Goal: Transaction & Acquisition: Purchase product/service

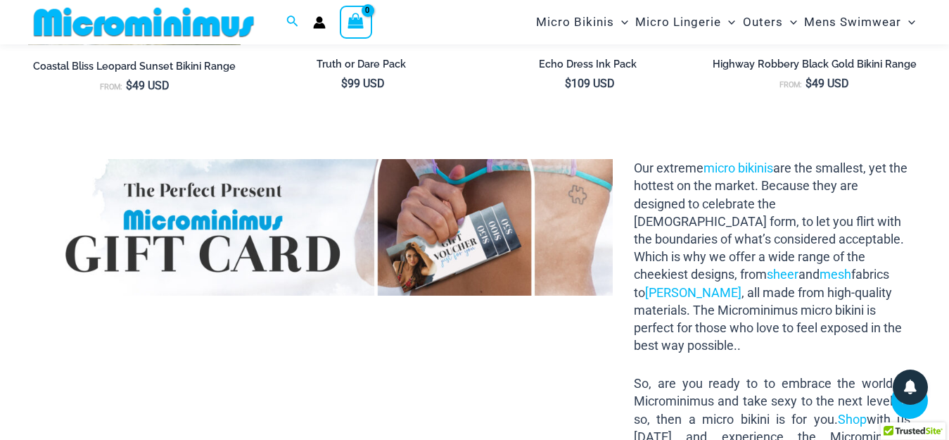
scroll to position [6544, 0]
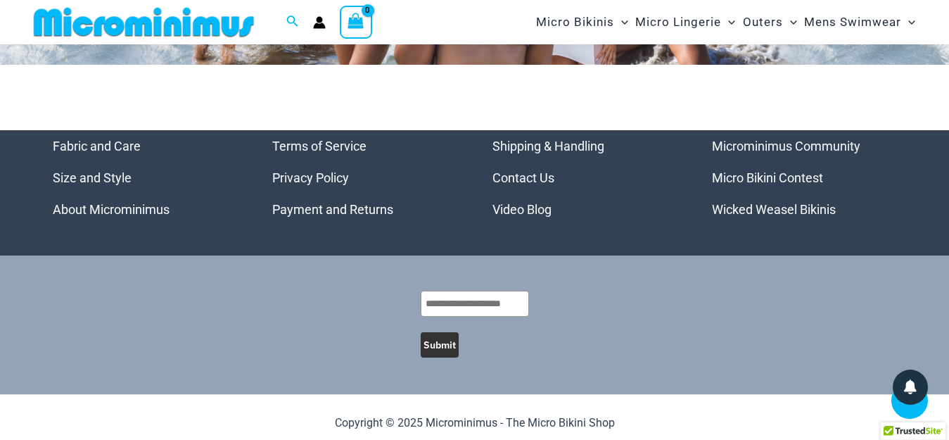
click at [773, 202] on link "Wicked Weasel Bikinis" at bounding box center [774, 209] width 124 height 15
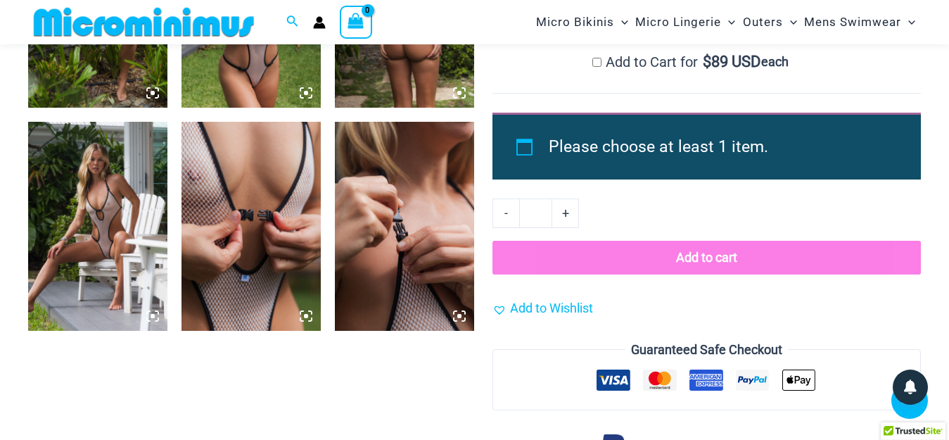
scroll to position [1606, 0]
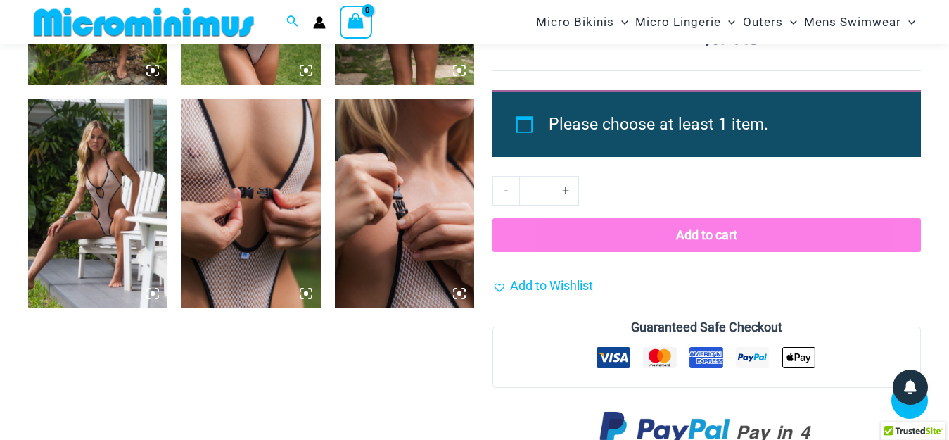
click at [303, 293] on icon at bounding box center [306, 293] width 13 height 13
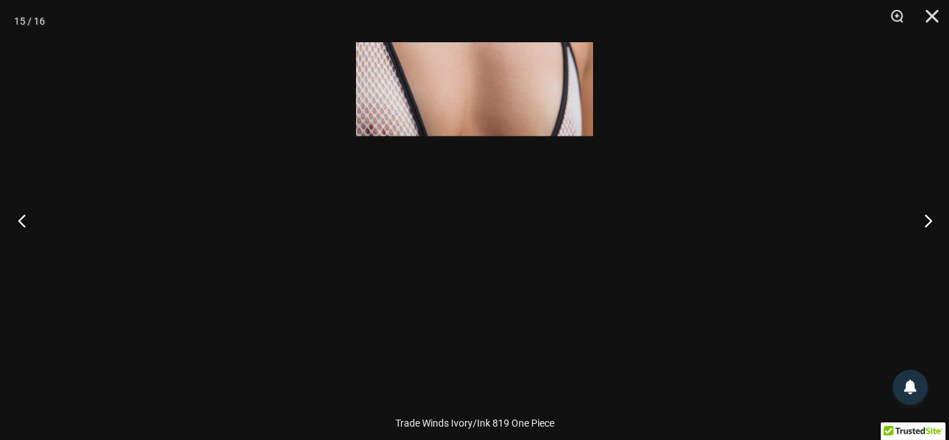
click at [30, 228] on button "Previous" at bounding box center [26, 220] width 53 height 70
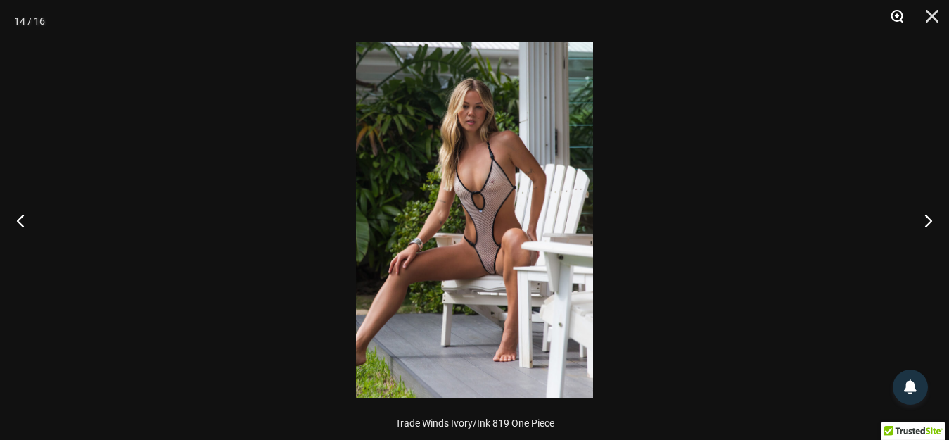
click at [897, 18] on button "Zoom" at bounding box center [892, 21] width 35 height 42
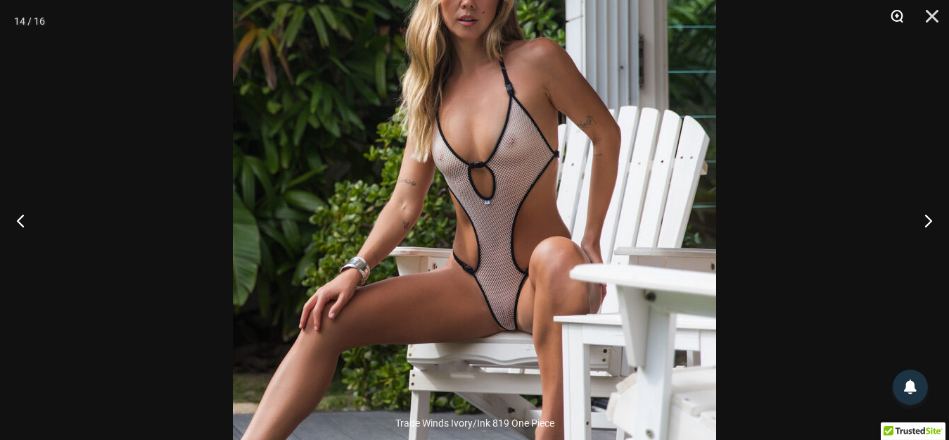
click at [897, 18] on button "Zoom" at bounding box center [892, 21] width 35 height 42
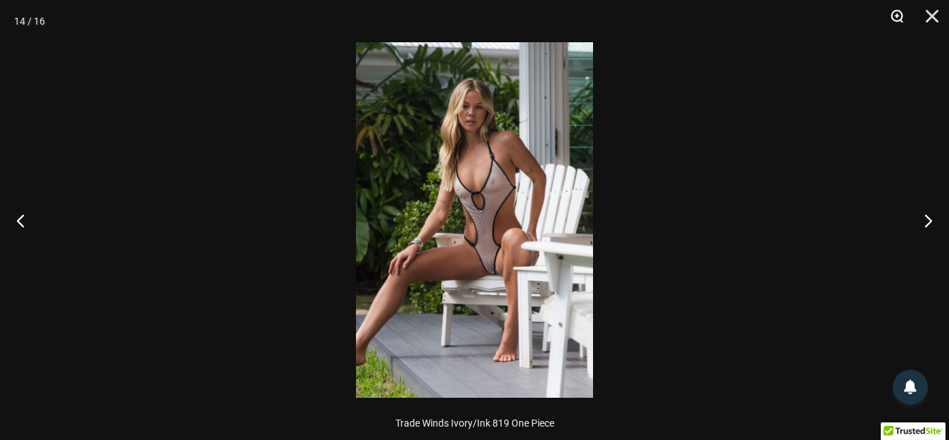
click at [897, 18] on button "Zoom" at bounding box center [892, 21] width 35 height 42
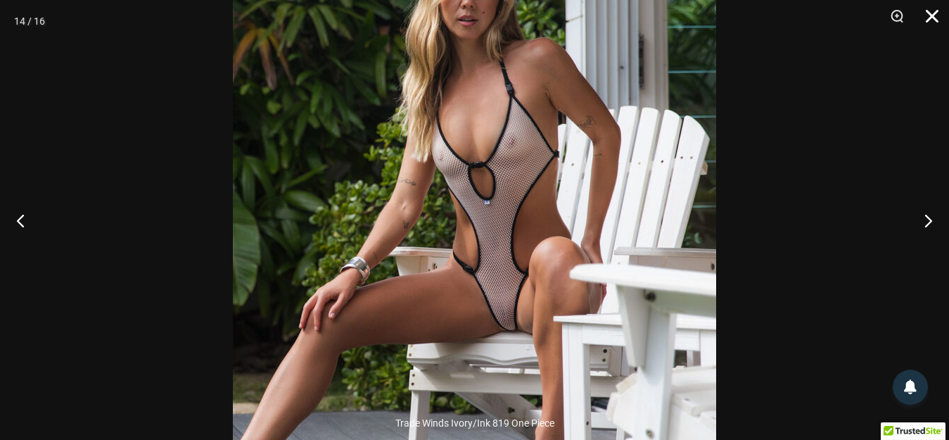
click at [938, 16] on button "Close" at bounding box center [927, 21] width 35 height 42
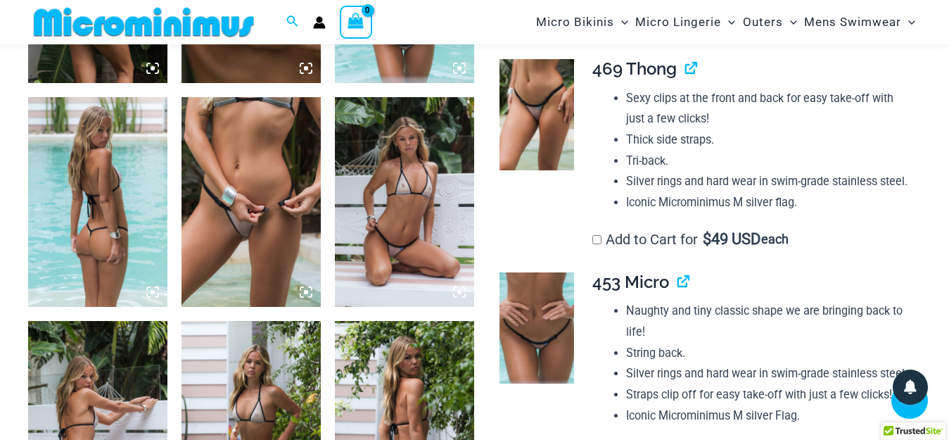
scroll to position [902, 0]
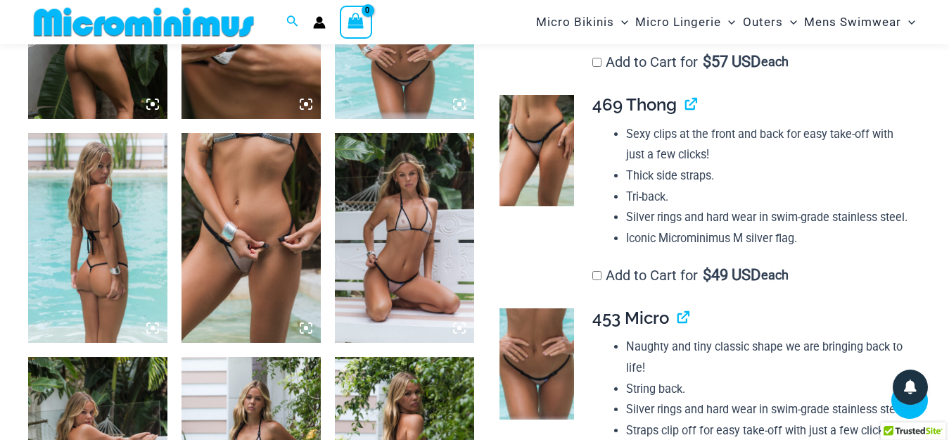
click at [246, 272] on img at bounding box center [251, 237] width 139 height 209
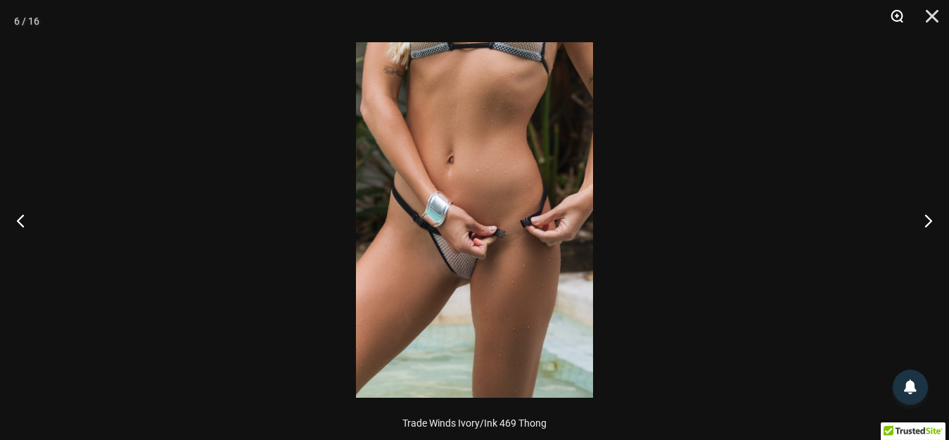
click at [896, 19] on button "Zoom" at bounding box center [892, 21] width 35 height 42
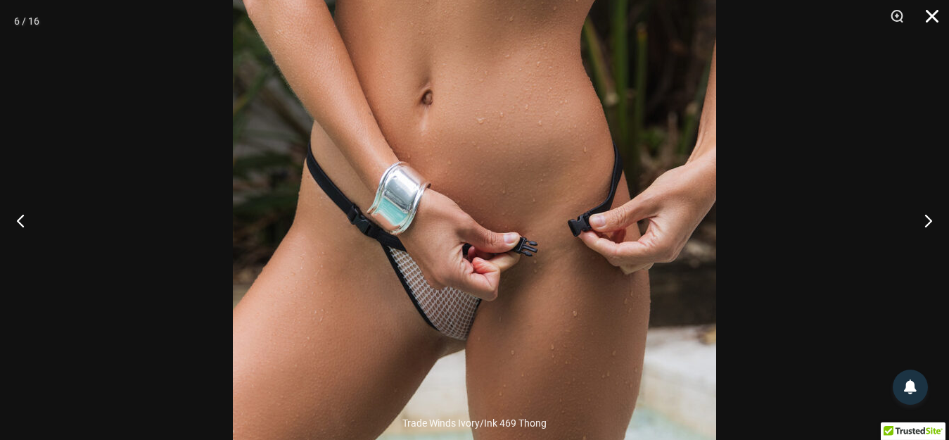
click at [936, 13] on button "Close" at bounding box center [927, 21] width 35 height 42
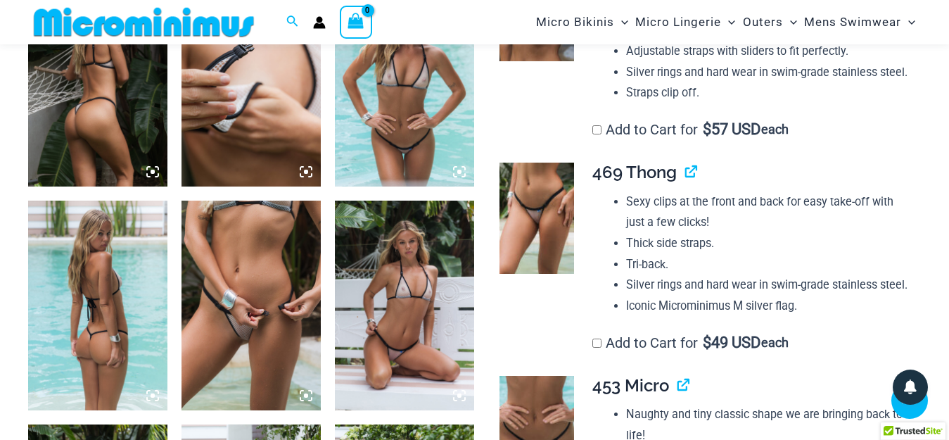
scroll to position [832, 0]
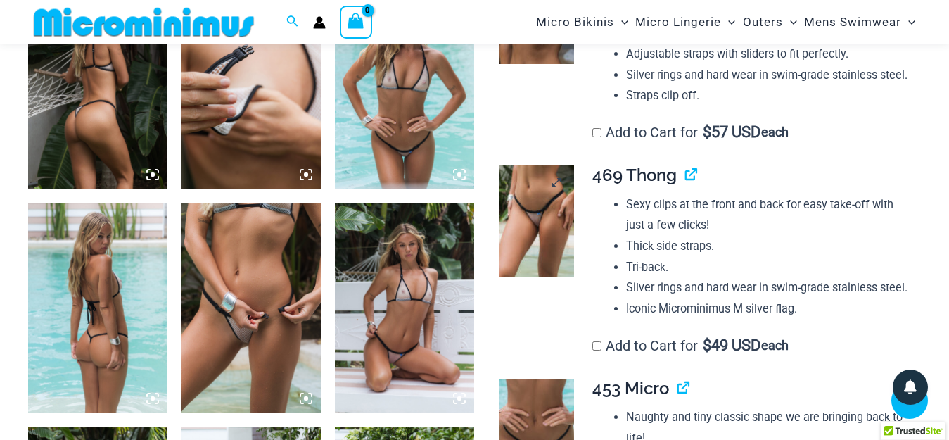
click at [520, 235] on img at bounding box center [537, 220] width 75 height 111
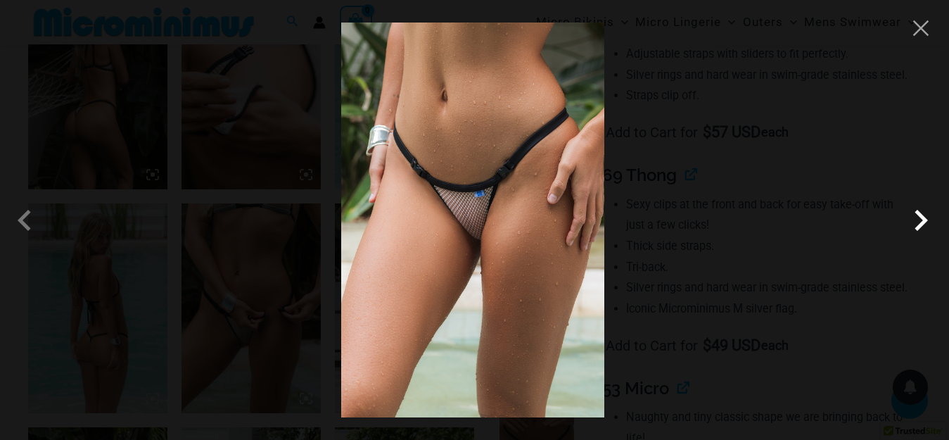
click at [920, 217] on span at bounding box center [921, 220] width 42 height 42
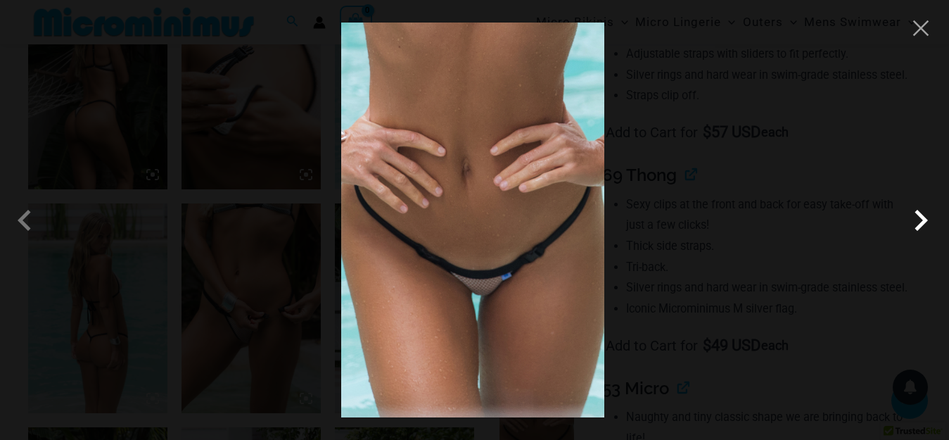
click at [920, 217] on span at bounding box center [921, 220] width 42 height 42
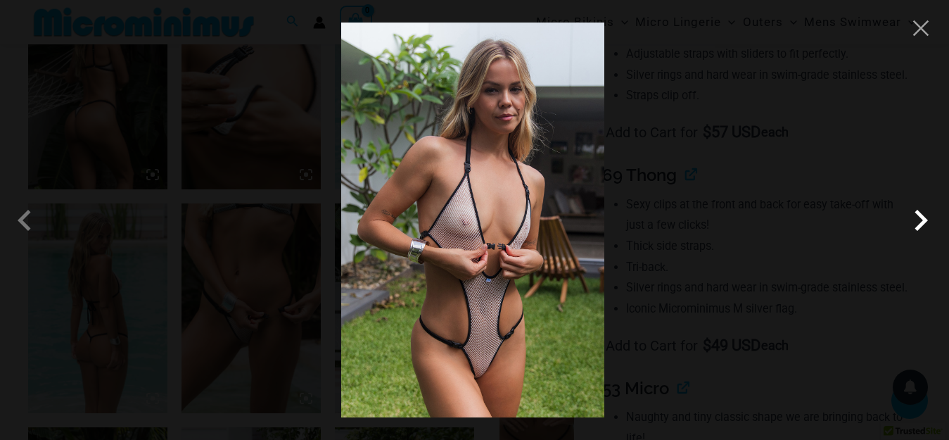
click at [920, 217] on span at bounding box center [921, 220] width 42 height 42
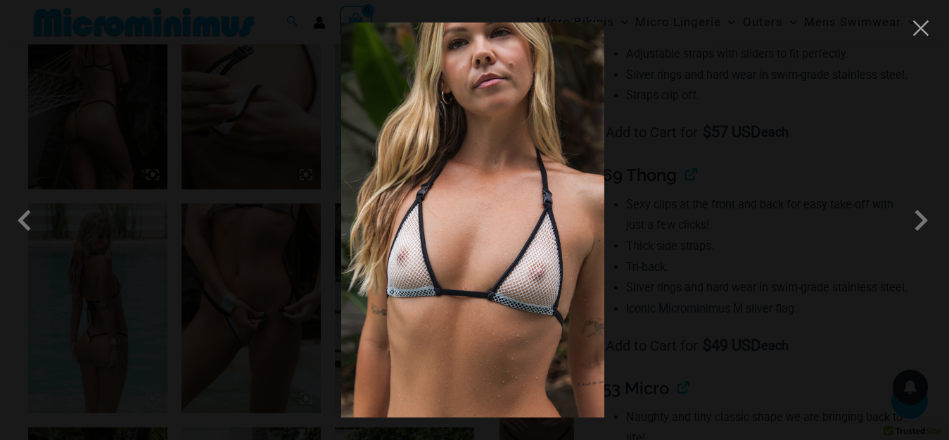
click at [920, 42] on div at bounding box center [474, 220] width 949 height 440
